Goal: Task Accomplishment & Management: Complete application form

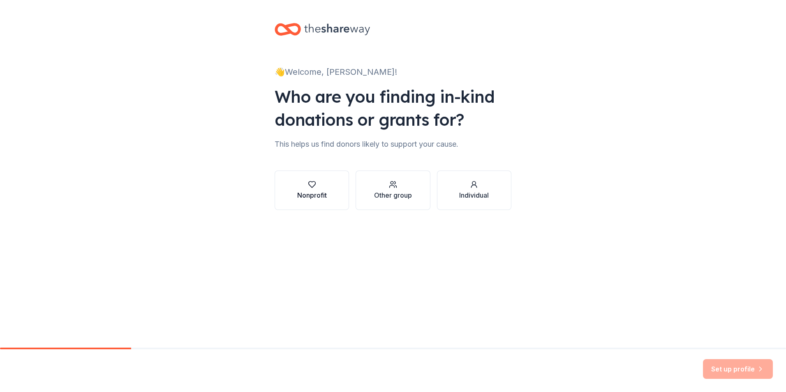
click at [325, 191] on div "Nonprofit" at bounding box center [312, 195] width 30 height 10
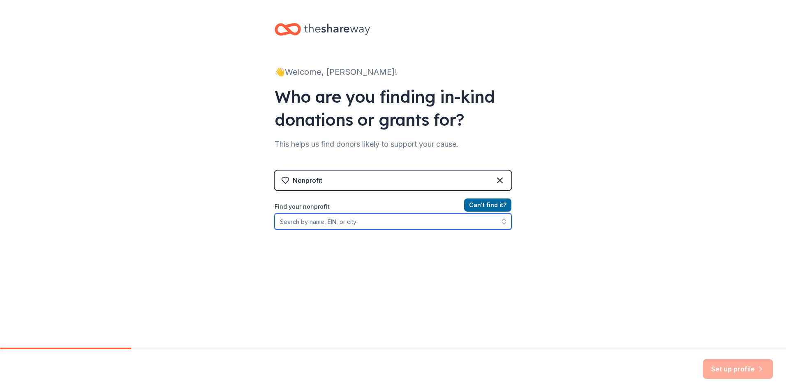
click at [343, 224] on input "Find your nonprofit" at bounding box center [392, 221] width 237 height 16
type input "[US_EMPLOYER_IDENTIFICATION_NUMBER]"
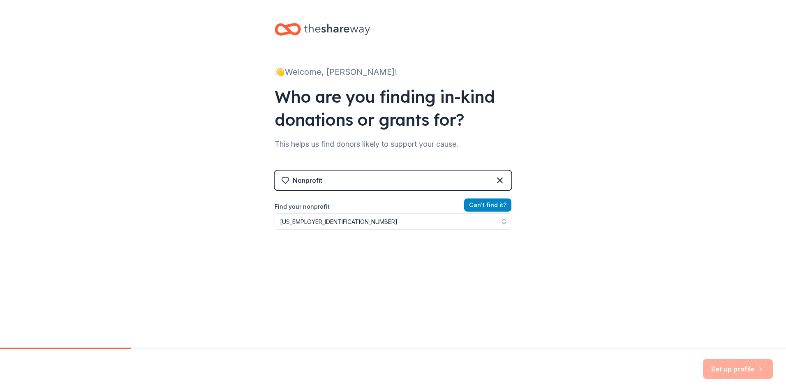
click at [483, 208] on button "Can ' t find it?" at bounding box center [487, 204] width 47 height 13
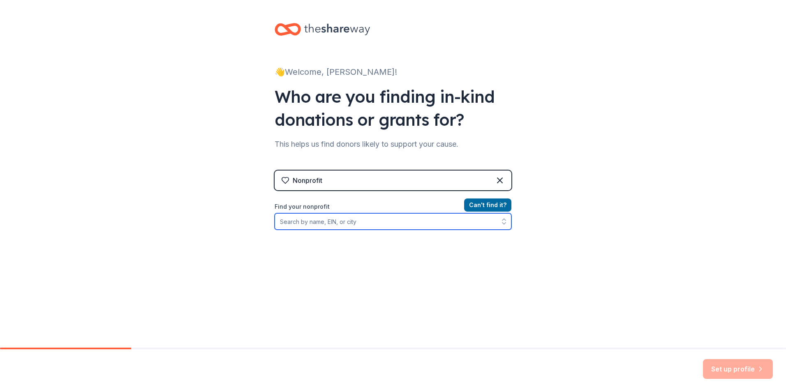
click at [384, 228] on input "Find your nonprofit" at bounding box center [392, 221] width 237 height 16
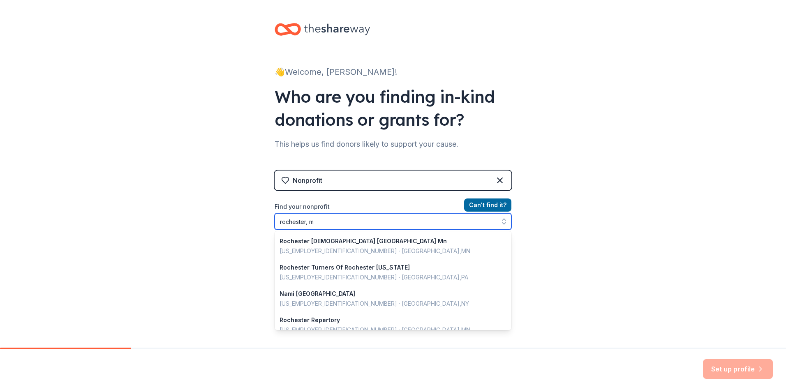
type input "[GEOGRAPHIC_DATA], [GEOGRAPHIC_DATA]"
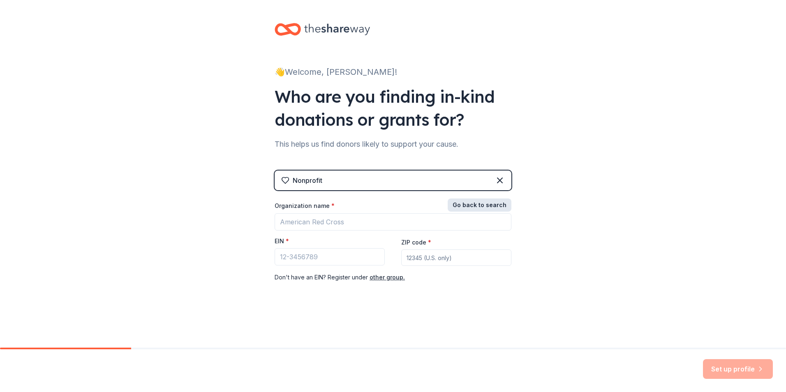
click at [487, 204] on button "Go back to search" at bounding box center [479, 204] width 64 height 13
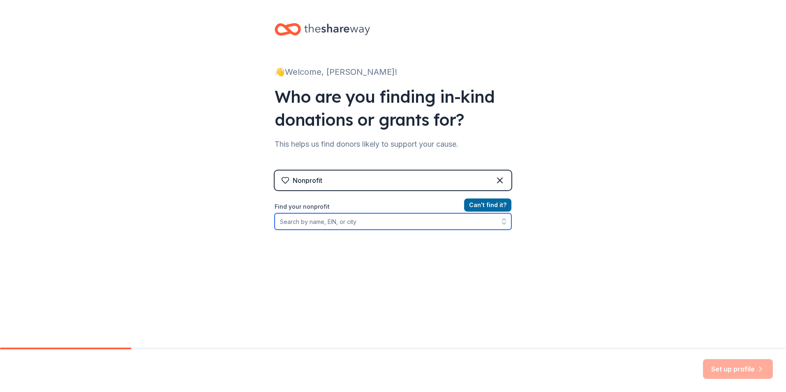
click at [367, 227] on input "Find your nonprofit" at bounding box center [392, 221] width 237 height 16
type input "rochester brotherhood"
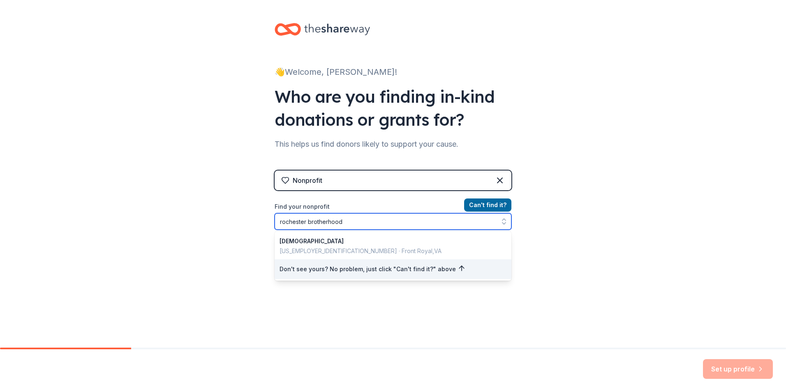
drag, startPoint x: 367, startPoint y: 227, endPoint x: 254, endPoint y: 226, distance: 113.0
click at [254, 226] on div "👋 Welcome, [PERSON_NAME]! Who are you finding in-kind donations or grants for? …" at bounding box center [393, 175] width 786 height 351
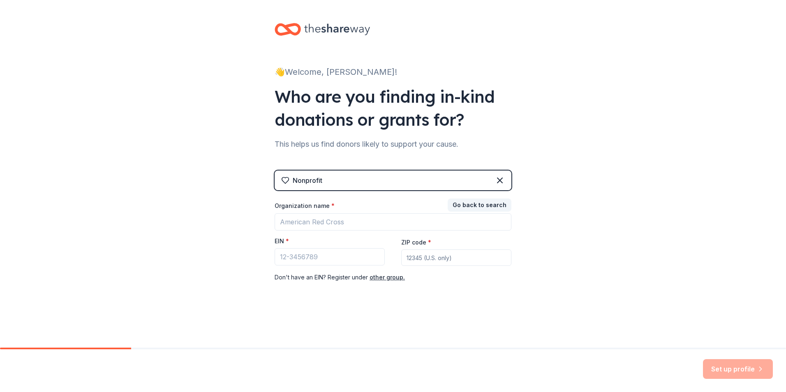
click at [233, 220] on div "👋 Welcome, [PERSON_NAME]! Who are you finding in-kind donations or grants for? …" at bounding box center [393, 169] width 786 height 338
click at [445, 313] on div "👋 Welcome, [PERSON_NAME]! Who are you finding in-kind donations or grants for? …" at bounding box center [392, 169] width 263 height 338
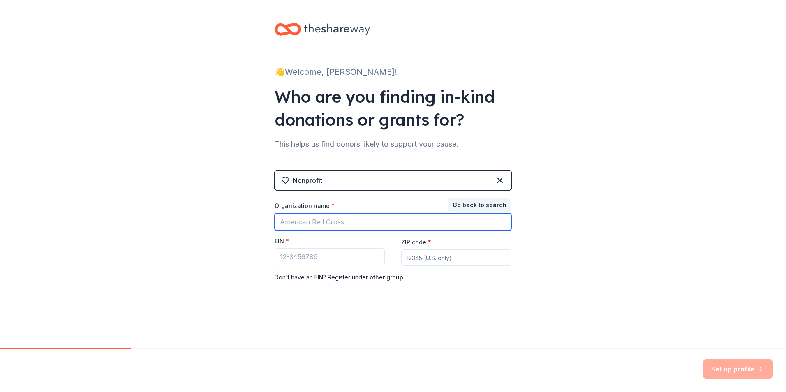
click at [343, 219] on input "Organization name *" at bounding box center [392, 221] width 237 height 17
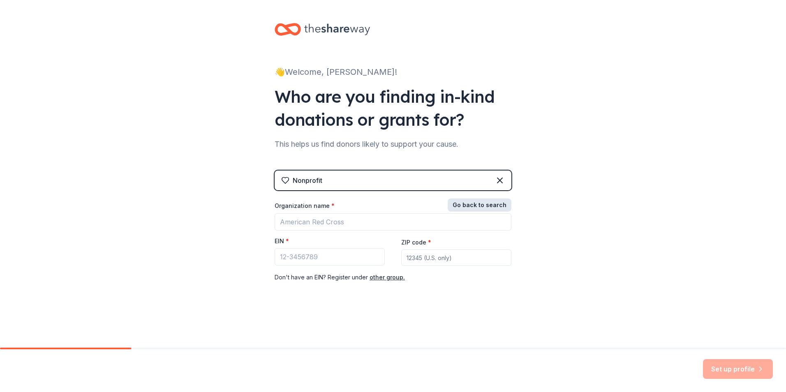
click at [490, 201] on button "Go back to search" at bounding box center [479, 204] width 64 height 13
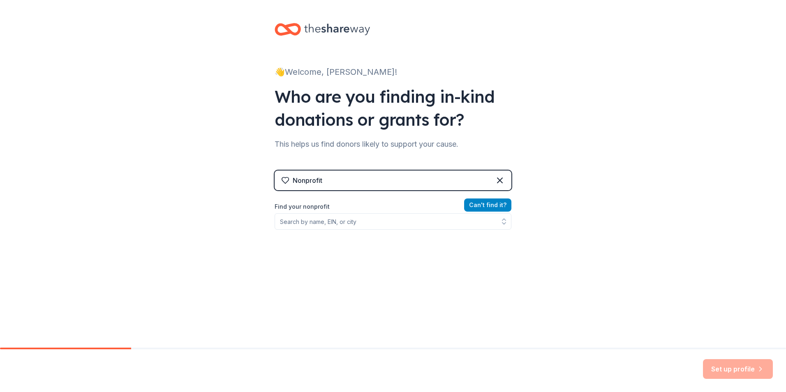
click at [477, 206] on button "Can ' t find it?" at bounding box center [487, 204] width 47 height 13
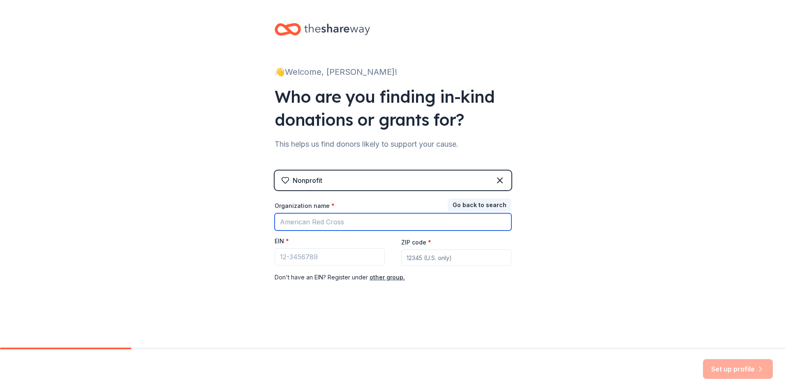
click at [410, 219] on input "Organization name *" at bounding box center [392, 221] width 237 height 17
type input "r"
type input "Rochester Brotherhood"
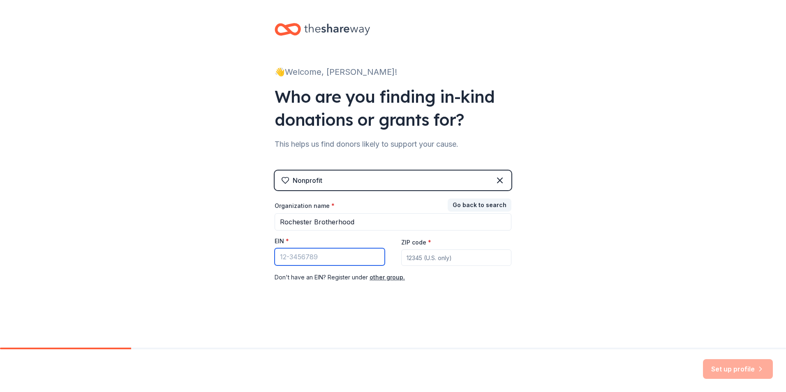
click at [330, 264] on input "EIN *" at bounding box center [329, 256] width 110 height 17
type input "[US_EMPLOYER_IDENTIFICATION_NUMBER]"
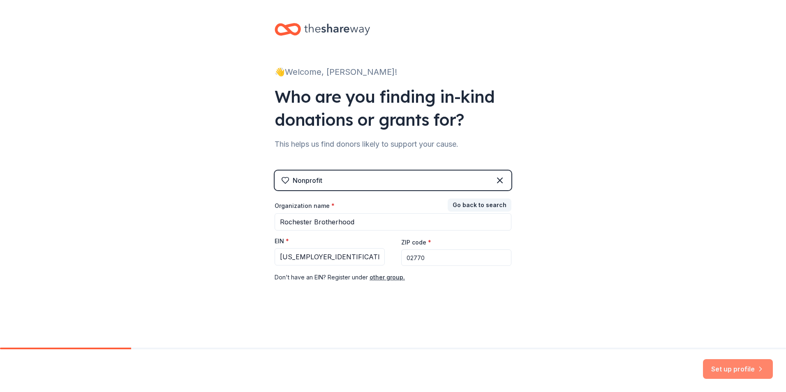
type input "02770"
click at [754, 367] on button "Set up profile" at bounding box center [738, 369] width 70 height 20
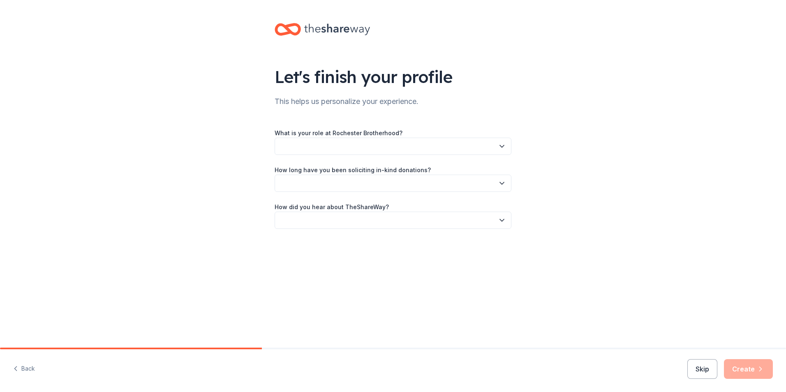
click at [414, 147] on button "button" at bounding box center [392, 146] width 237 height 17
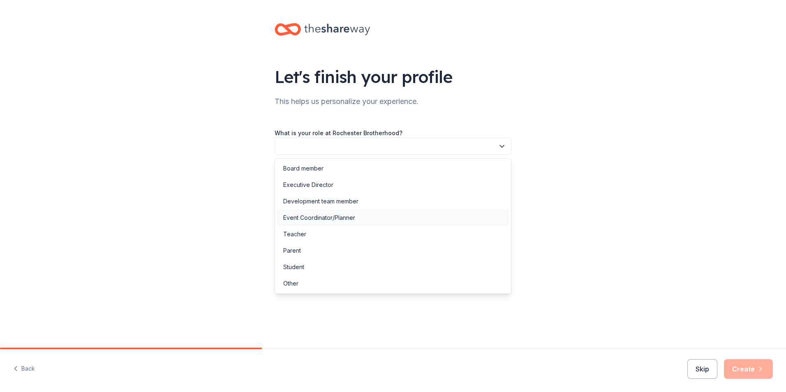
click at [415, 214] on div "Event Coordinator/Planner" at bounding box center [393, 218] width 233 height 16
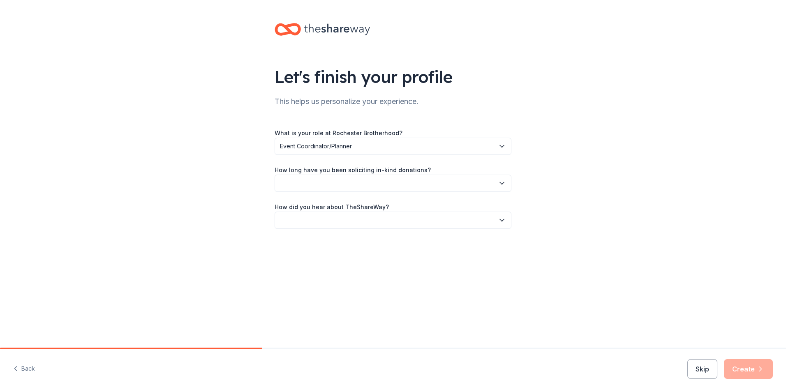
click at [416, 174] on label "How long have you been soliciting in-kind donations?" at bounding box center [352, 170] width 156 height 8
click at [417, 182] on button "button" at bounding box center [392, 183] width 237 height 17
click at [413, 205] on div "This is my first time!" at bounding box center [393, 205] width 233 height 16
click at [411, 216] on button "button" at bounding box center [392, 220] width 237 height 17
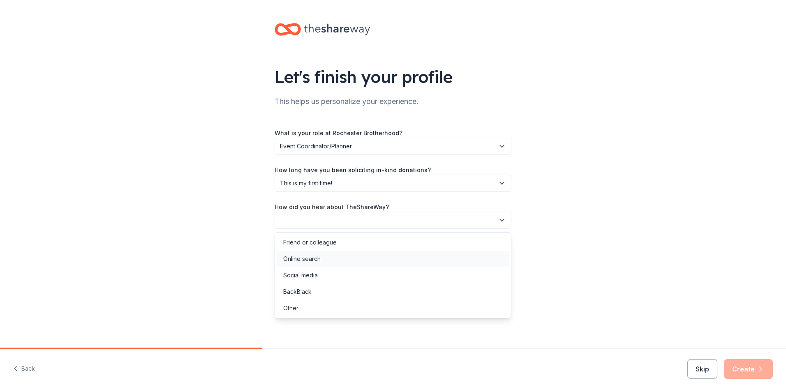
click at [380, 261] on div "Online search" at bounding box center [393, 259] width 233 height 16
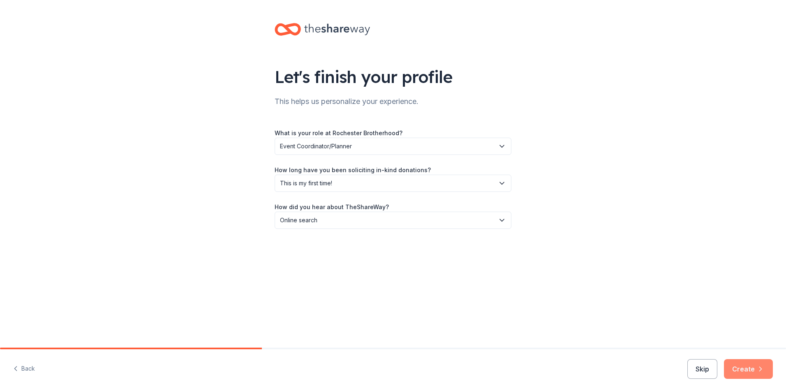
click at [760, 365] on icon "button" at bounding box center [760, 369] width 8 height 8
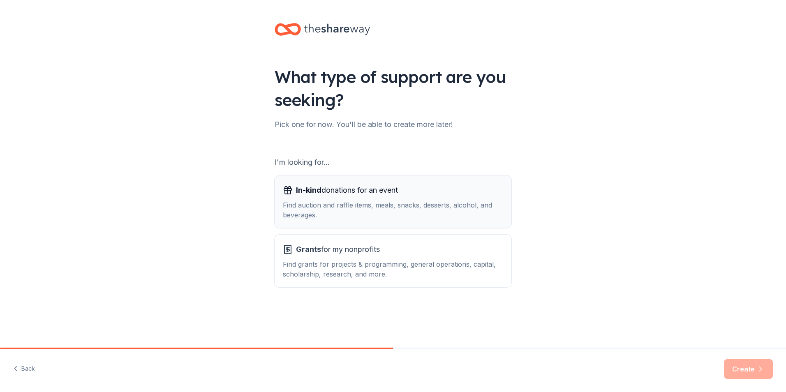
click at [420, 214] on div "Find auction and raffle items, meals, snacks, desserts, alcohol, and beverages." at bounding box center [393, 210] width 220 height 20
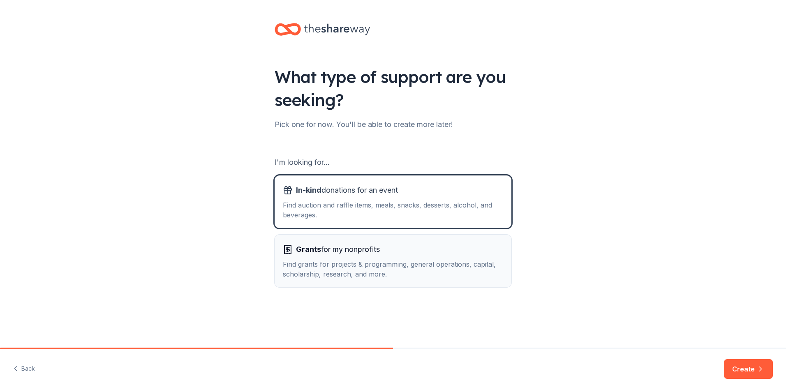
click at [483, 273] on div "Find grants for projects & programming, general operations, capital, scholarshi…" at bounding box center [393, 269] width 220 height 20
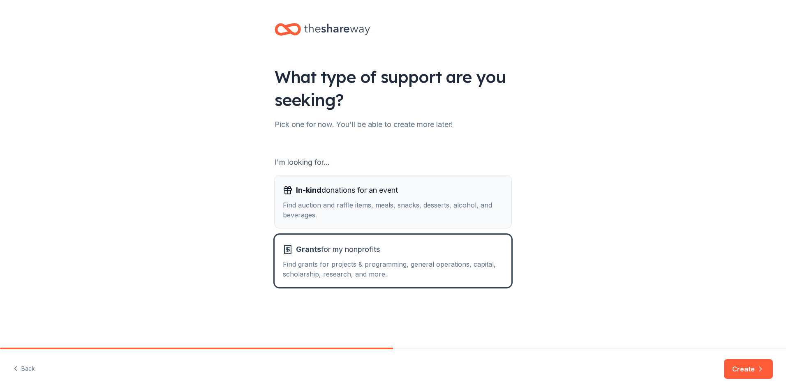
click at [477, 212] on div "Find auction and raffle items, meals, snacks, desserts, alcohol, and beverages." at bounding box center [393, 210] width 220 height 20
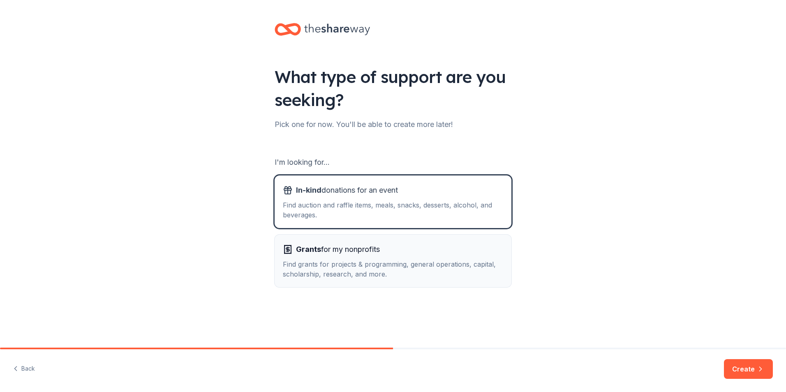
click at [469, 256] on div "Grants for my nonprofits" at bounding box center [393, 249] width 220 height 13
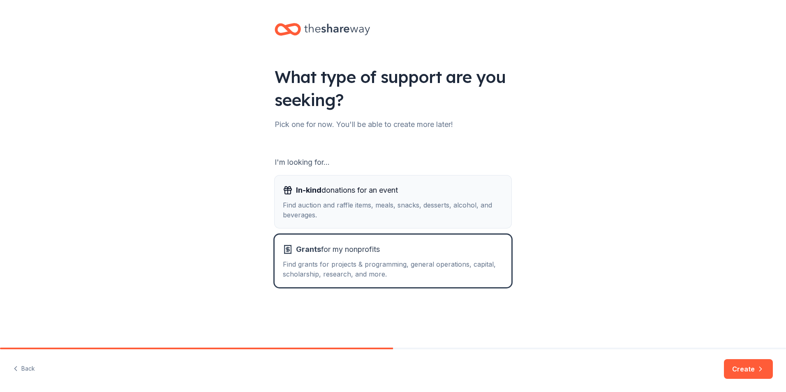
click at [463, 209] on div "Find auction and raffle items, meals, snacks, desserts, alcohol, and beverages." at bounding box center [393, 210] width 220 height 20
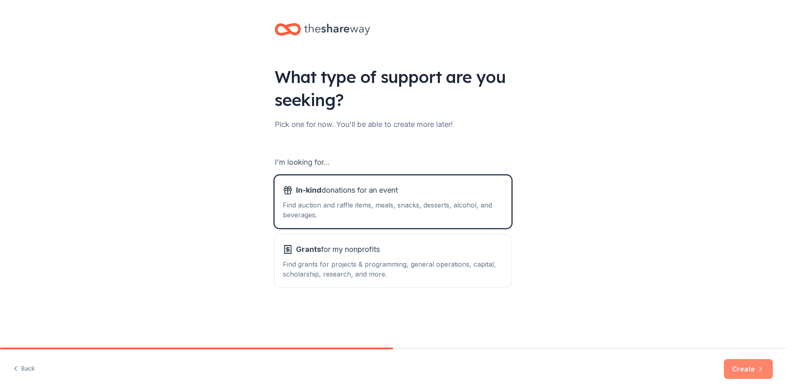
click at [740, 367] on button "Create" at bounding box center [748, 369] width 49 height 20
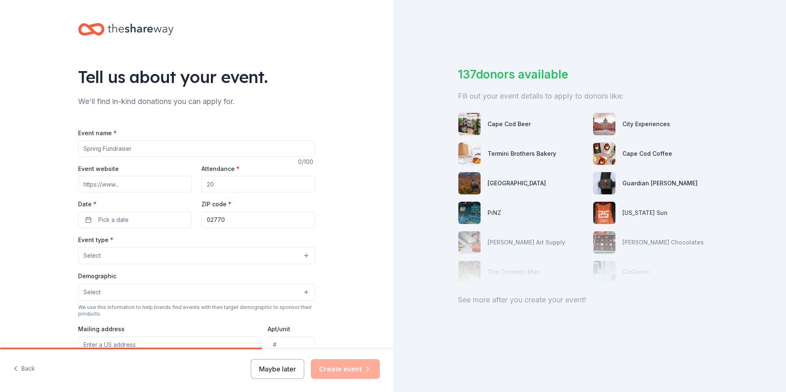
click at [257, 143] on input "Event name *" at bounding box center [196, 149] width 237 height 16
type input "Rochester Gun and Hoses Golf Tournament"
type input "[URL][DOMAIN_NAME]"
type input "144"
click at [85, 223] on button "Pick a date" at bounding box center [134, 220] width 113 height 16
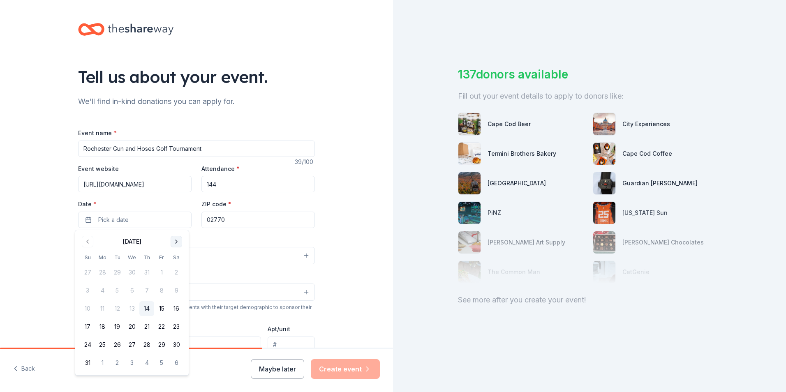
click at [178, 240] on button "Go to next month" at bounding box center [177, 242] width 12 height 12
click at [104, 311] on button "15" at bounding box center [102, 308] width 15 height 15
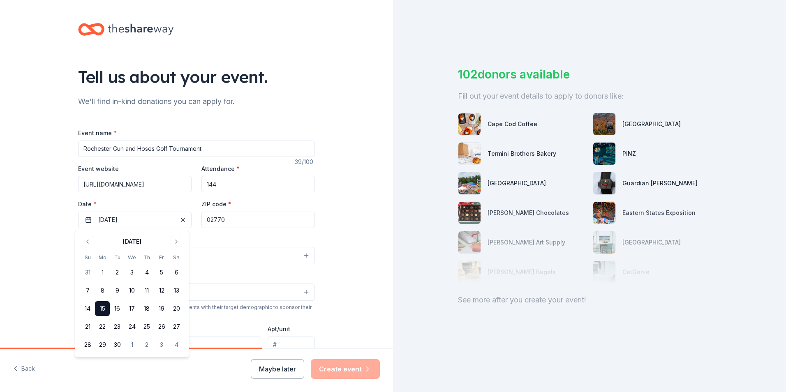
drag, startPoint x: 29, startPoint y: 267, endPoint x: 34, endPoint y: 266, distance: 5.0
click at [30, 267] on div "Tell us about your event. We'll find in-kind donations you can apply for. Event…" at bounding box center [196, 273] width 393 height 547
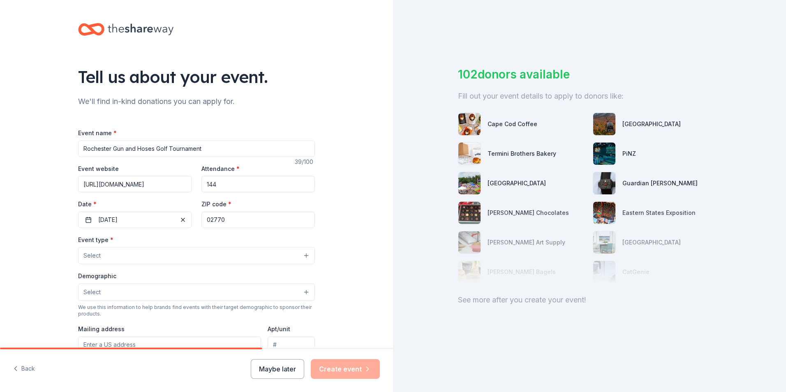
click at [102, 259] on button "Select" at bounding box center [196, 255] width 237 height 17
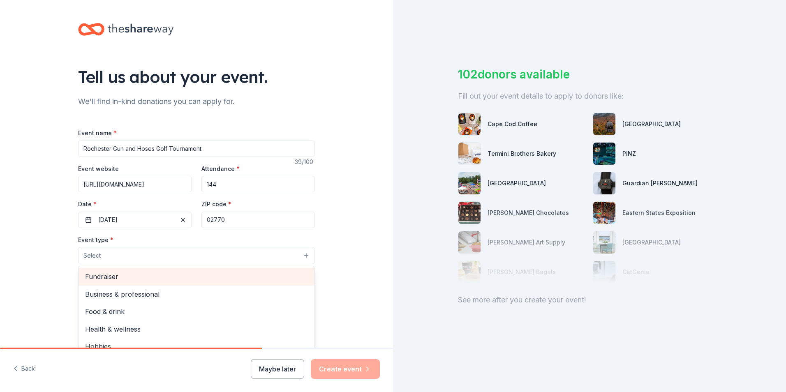
click at [120, 277] on span "Fundraiser" at bounding box center [196, 276] width 223 height 11
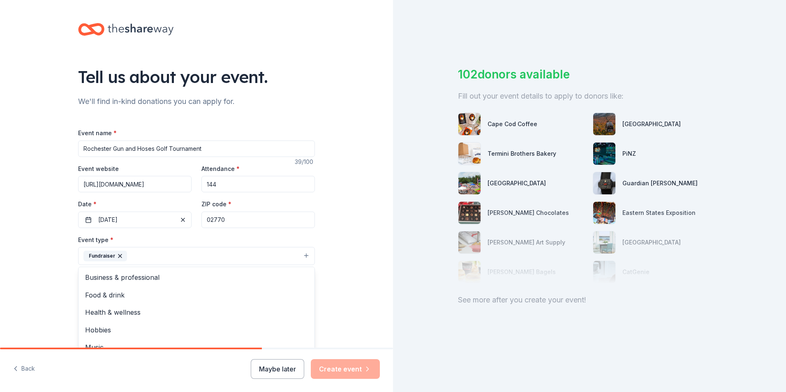
click at [28, 293] on div "Tell us about your event. We'll find in-kind donations you can apply for. Event…" at bounding box center [196, 274] width 393 height 548
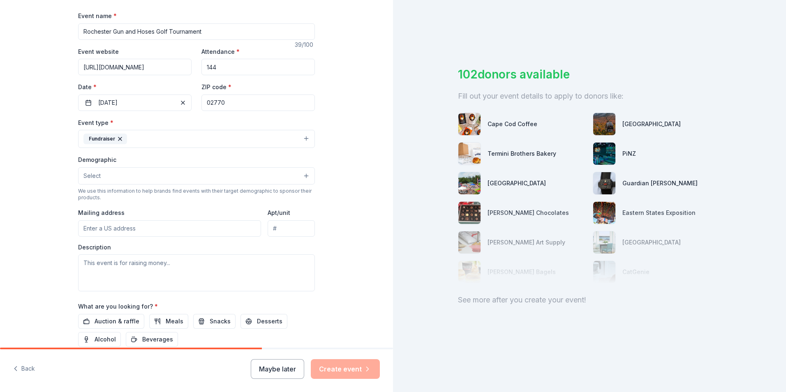
scroll to position [123, 0]
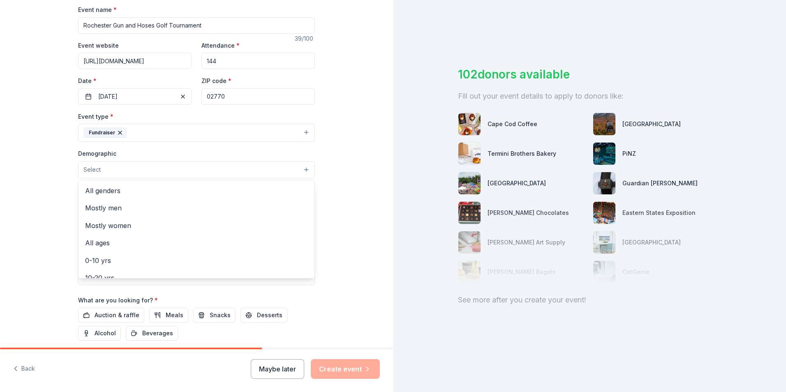
click at [87, 173] on span "Select" at bounding box center [91, 170] width 17 height 10
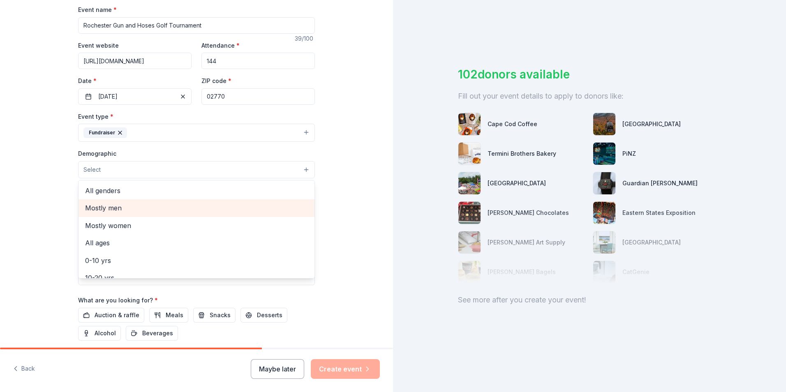
click at [162, 203] on span "Mostly men" at bounding box center [196, 208] width 223 height 11
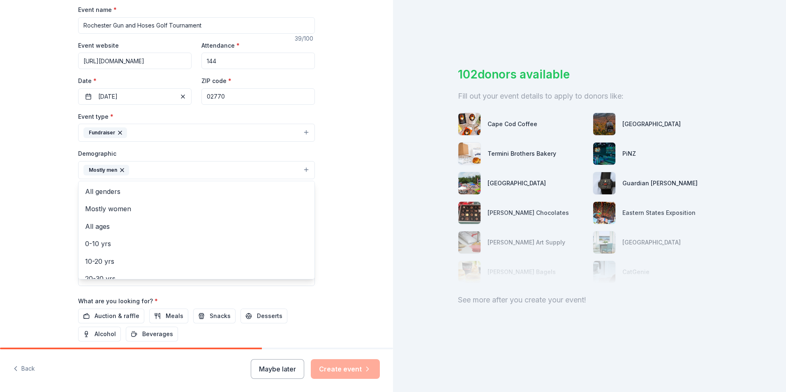
click at [0, 219] on html "Tell us about your event. We'll find in-kind donations you can apply for. Event…" at bounding box center [393, 196] width 786 height 392
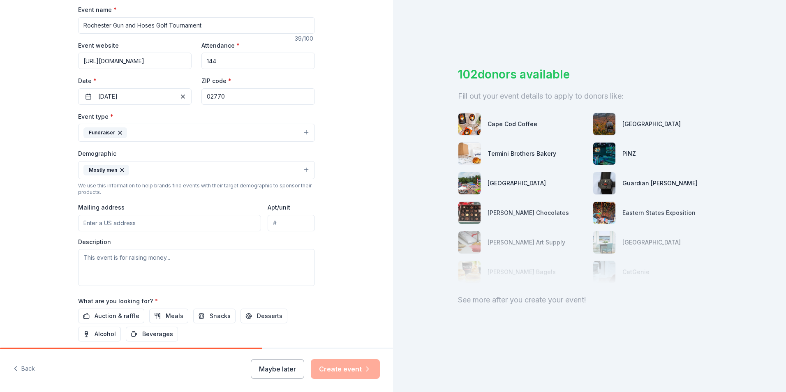
click at [101, 222] on input "Mailing address" at bounding box center [169, 223] width 183 height 16
type input "[STREET_ADDRESS][PERSON_NAME]"
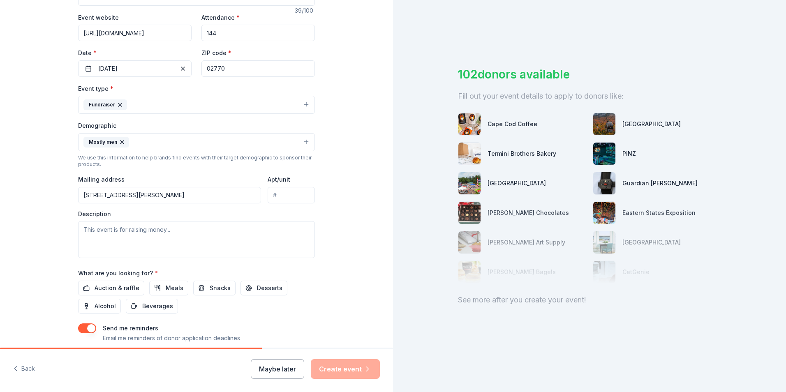
scroll to position [164, 0]
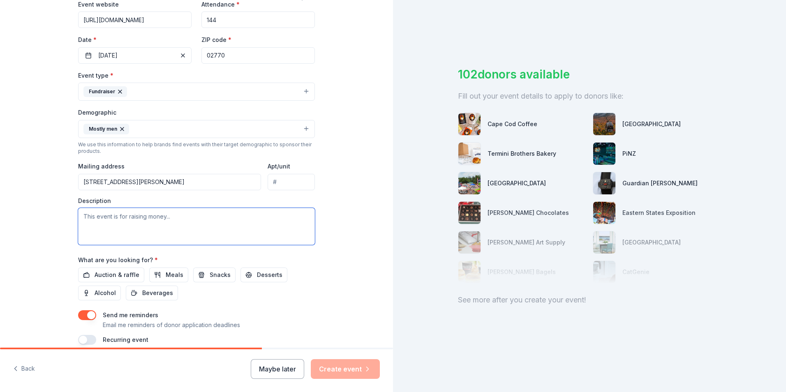
click at [105, 221] on textarea at bounding box center [196, 226] width 237 height 37
type textarea "T"
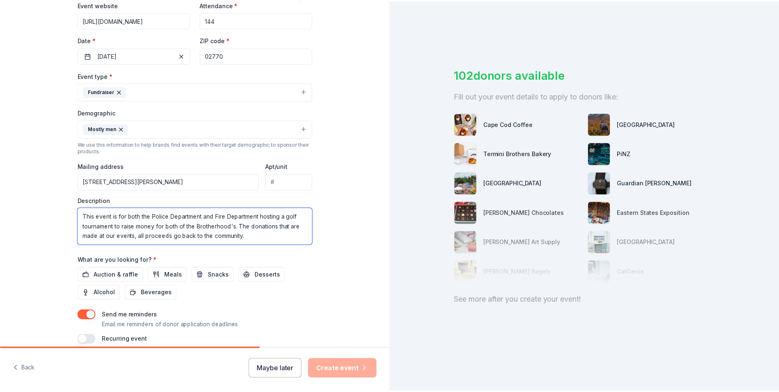
scroll to position [201, 0]
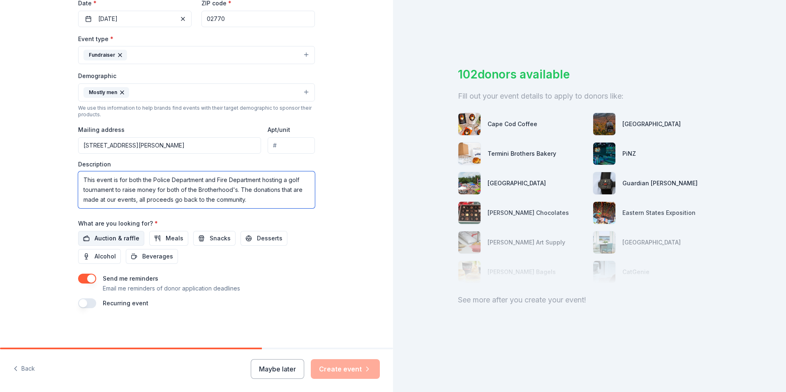
type textarea "This event is for both the Police Department and Fire Department hosting a golf…"
click at [127, 238] on span "Auction & raffle" at bounding box center [117, 238] width 45 height 10
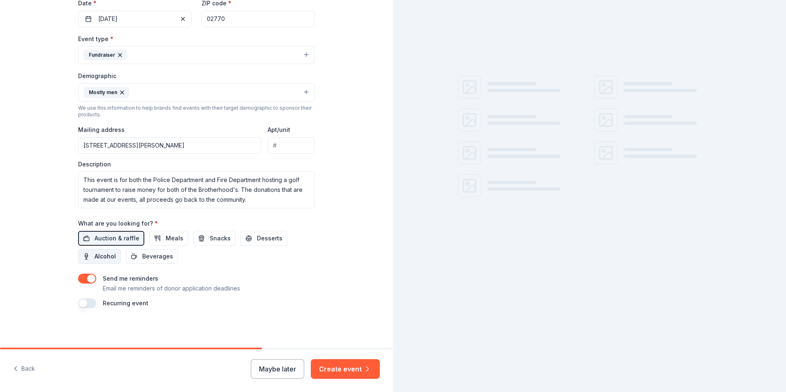
click at [104, 254] on span "Alcohol" at bounding box center [105, 256] width 21 height 10
click at [151, 254] on span "Beverages" at bounding box center [157, 256] width 31 height 10
click at [180, 238] on button "Meals" at bounding box center [168, 238] width 39 height 15
drag, startPoint x: 204, startPoint y: 235, endPoint x: 254, endPoint y: 228, distance: 50.2
click at [210, 235] on span "Snacks" at bounding box center [220, 238] width 21 height 10
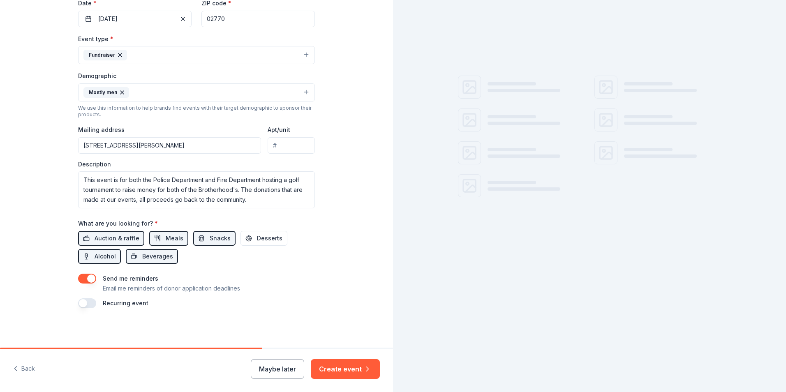
click at [258, 229] on div "What are you looking for? * Auction & raffle Meals Snacks Desserts Alcohol Beve…" at bounding box center [196, 241] width 237 height 46
click at [257, 238] on span "Desserts" at bounding box center [269, 238] width 25 height 10
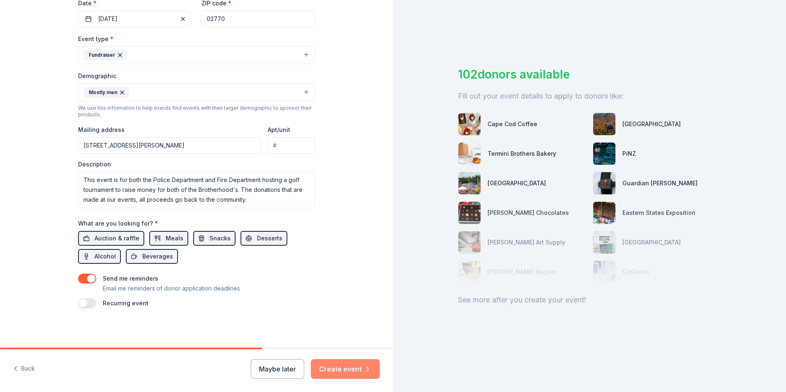
click at [344, 367] on button "Create event" at bounding box center [345, 369] width 69 height 20
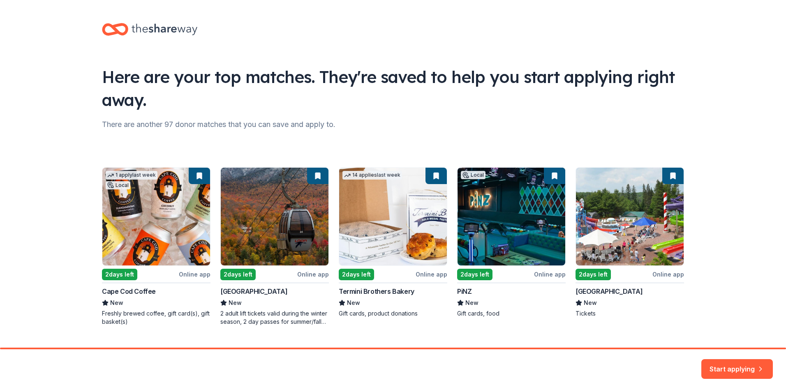
click at [191, 242] on div "1 apply last week Local 2 days left Online app Cape Cod Coffee New Freshly brew…" at bounding box center [393, 246] width 582 height 159
click at [189, 274] on div "1 apply last week Local 2 days left Online app Cape Cod Coffee New Freshly brew…" at bounding box center [393, 246] width 582 height 159
click at [125, 276] on div "1 apply last week Local 2 days left Online app Cape Cod Coffee New Freshly brew…" at bounding box center [393, 246] width 582 height 159
click at [116, 321] on div "1 apply last week Local 2 days left Online app Cape Cod Coffee New Freshly brew…" at bounding box center [393, 246] width 582 height 159
click at [111, 207] on div "1 apply last week Local 2 days left Online app Cape Cod Coffee New Freshly brew…" at bounding box center [393, 246] width 582 height 159
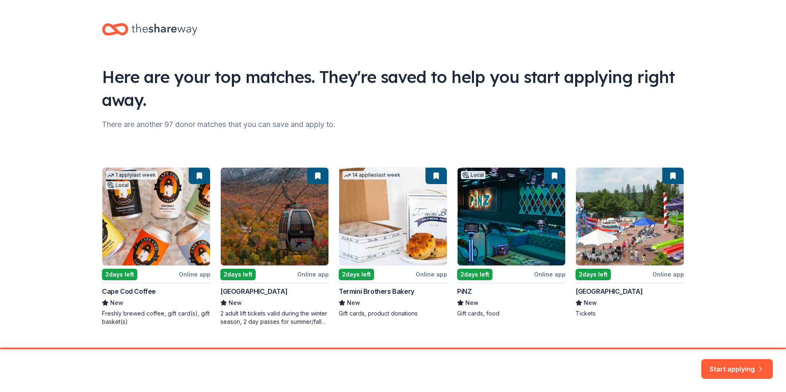
click at [201, 175] on div "1 apply last week Local 2 days left Online app Cape Cod Coffee New Freshly brew…" at bounding box center [393, 246] width 582 height 159
click at [738, 368] on button "Start applying" at bounding box center [736, 364] width 71 height 20
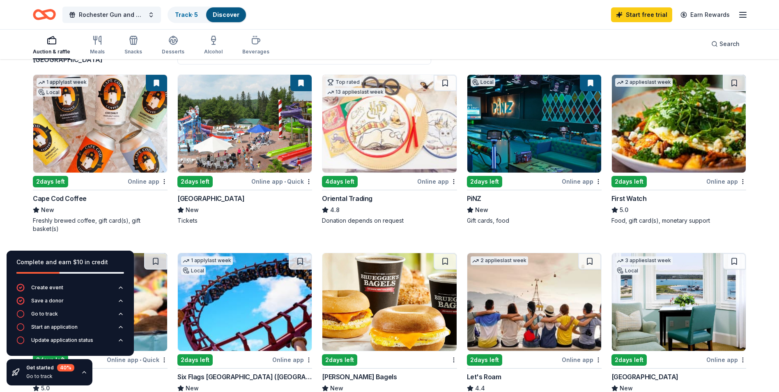
scroll to position [82, 0]
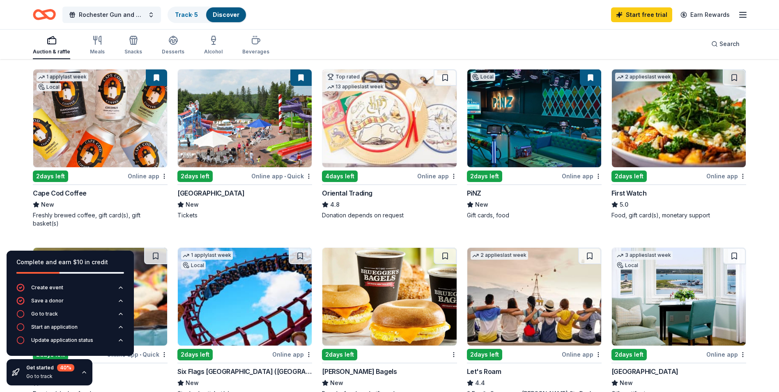
click at [149, 177] on div "Online app" at bounding box center [148, 176] width 40 height 10
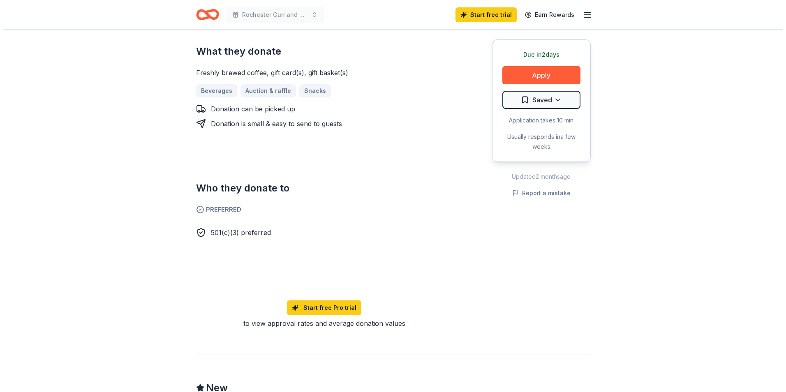
scroll to position [329, 0]
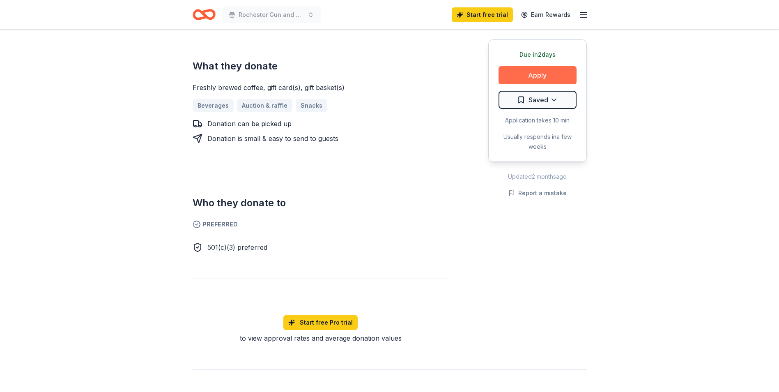
click at [509, 76] on button "Apply" at bounding box center [538, 75] width 78 height 18
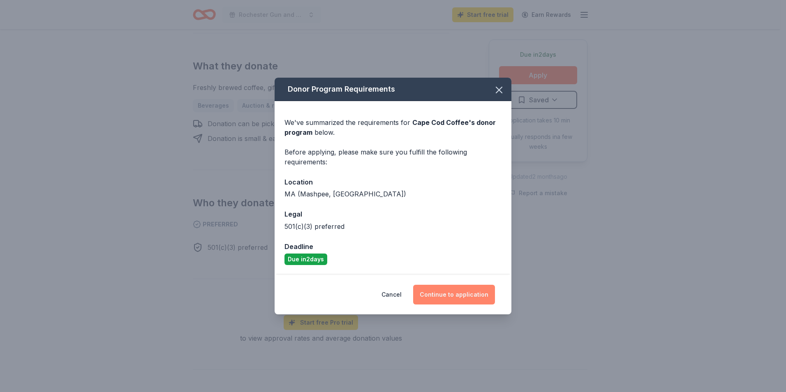
click at [435, 290] on button "Continue to application" at bounding box center [454, 295] width 82 height 20
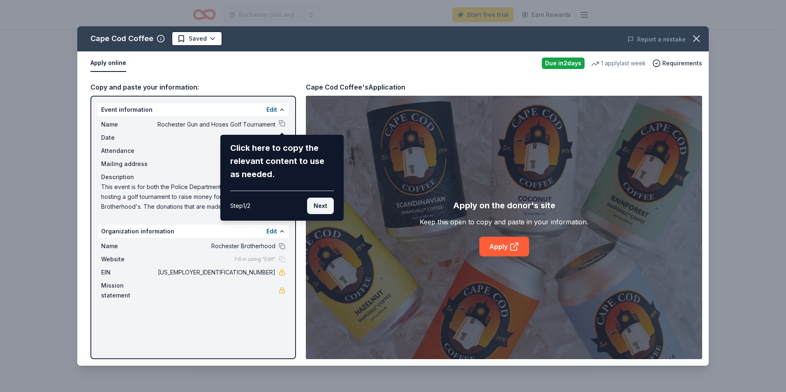
click at [323, 210] on button "Next" at bounding box center [320, 206] width 27 height 16
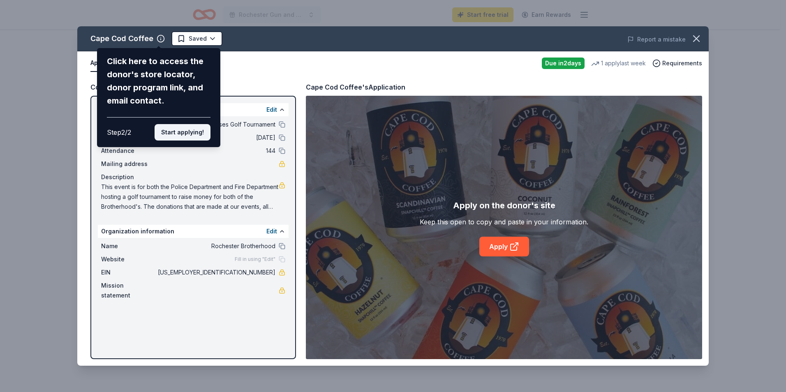
click at [173, 132] on button "Start applying!" at bounding box center [183, 132] width 56 height 16
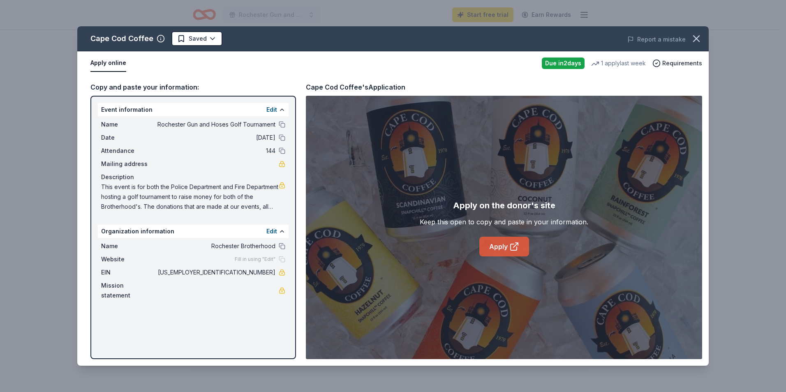
click at [495, 242] on link "Apply" at bounding box center [504, 247] width 50 height 20
